Goal: Obtain resource: Download file/media

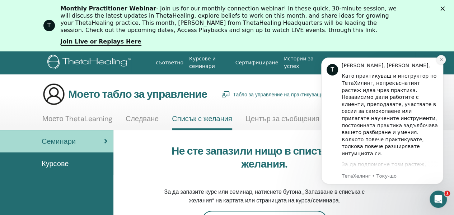
click at [444, 60] on button "Отхвърляне на известието" at bounding box center [440, 59] width 9 height 9
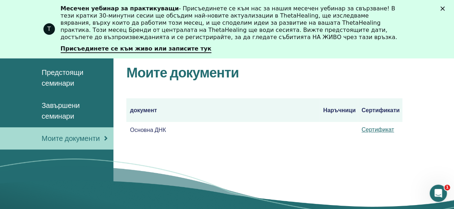
scroll to position [136, 0]
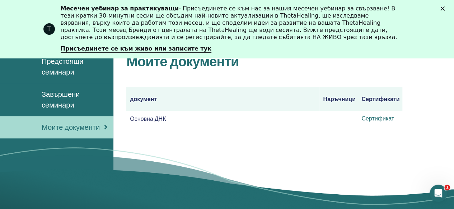
click at [373, 120] on font "Сертификат" at bounding box center [377, 119] width 33 height 8
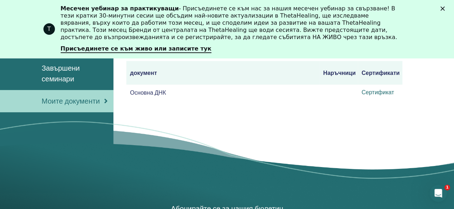
scroll to position [119, 0]
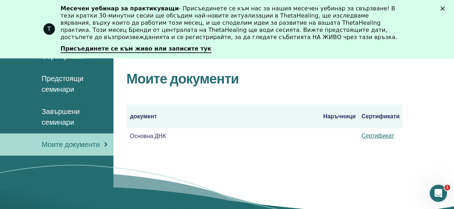
click at [70, 114] on font "Завършени семинари" at bounding box center [61, 117] width 38 height 20
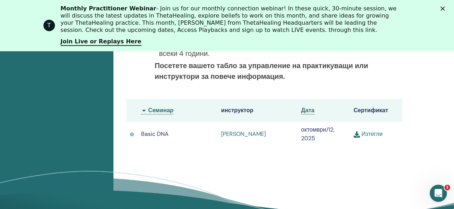
scroll to position [281, 0]
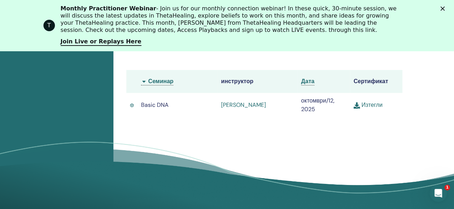
click at [370, 104] on link "Изтегли" at bounding box center [367, 105] width 29 height 8
